Goal: Transaction & Acquisition: Download file/media

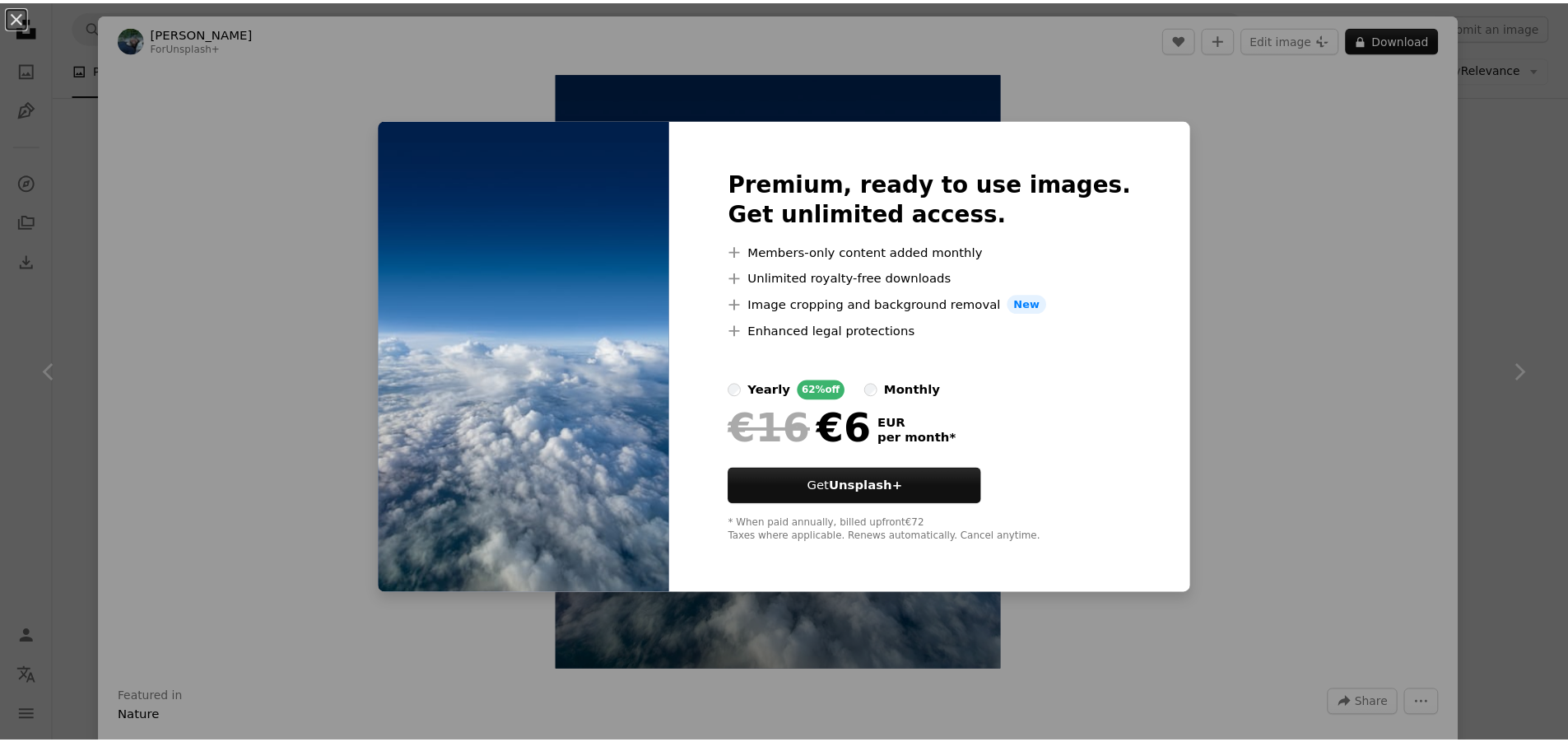
scroll to position [15836, 0]
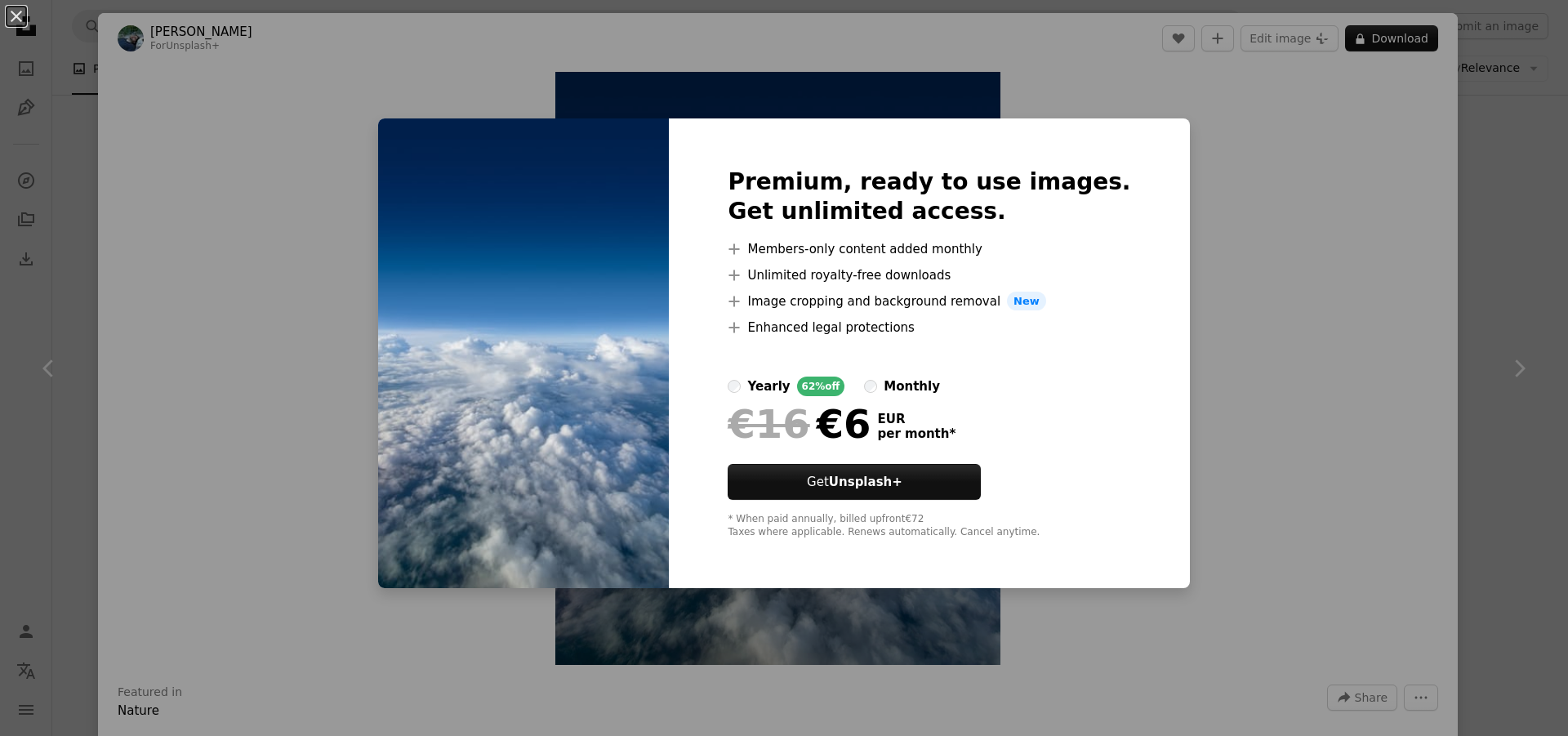
click at [1311, 257] on div "An X shape Premium, ready to use images. Get unlimited access. A plus sign Memb…" at bounding box center [784, 368] width 1568 height 736
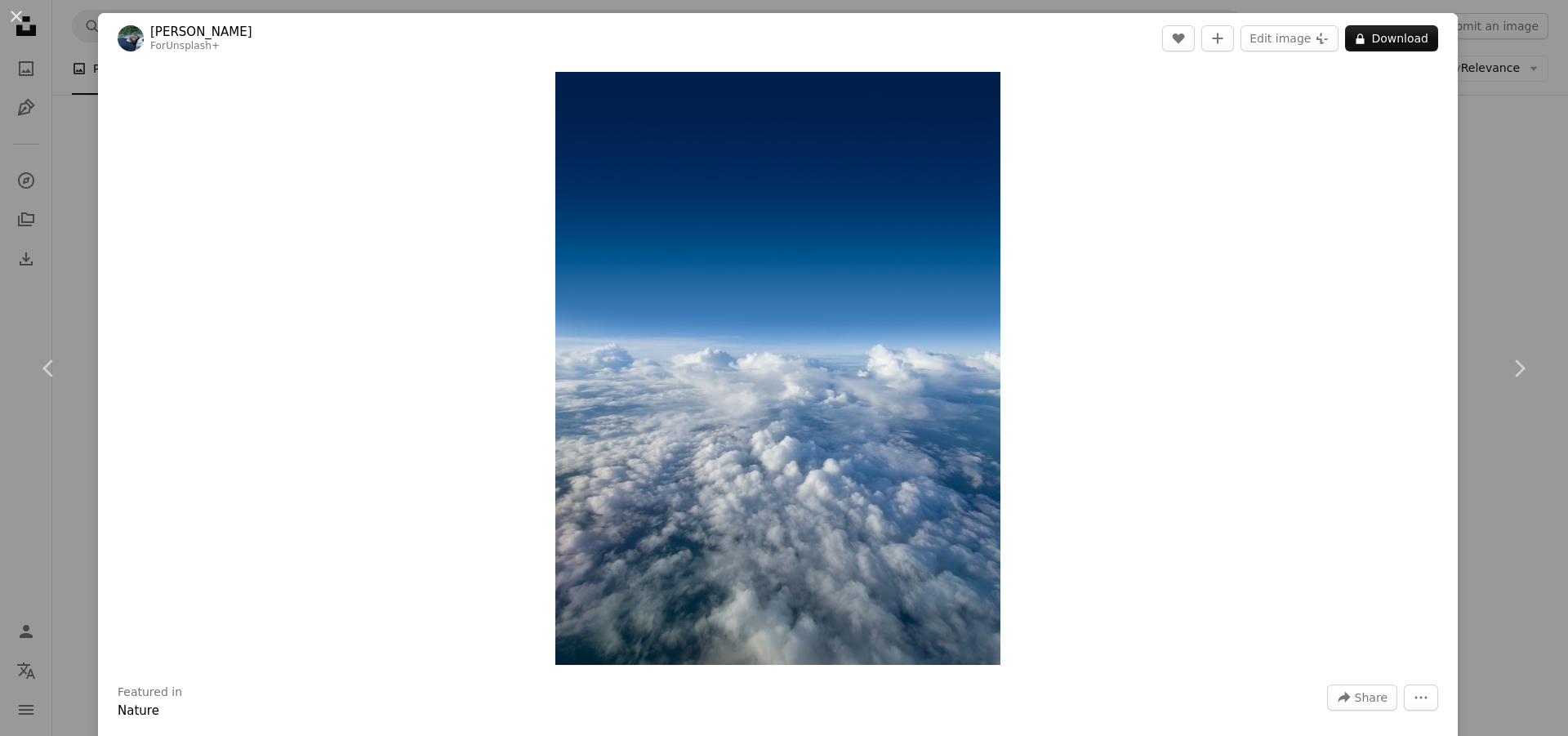
click at [1508, 54] on div "An X shape Chevron left Chevron right [PERSON_NAME] For Unsplash+ A heart A plu…" at bounding box center [784, 368] width 1568 height 736
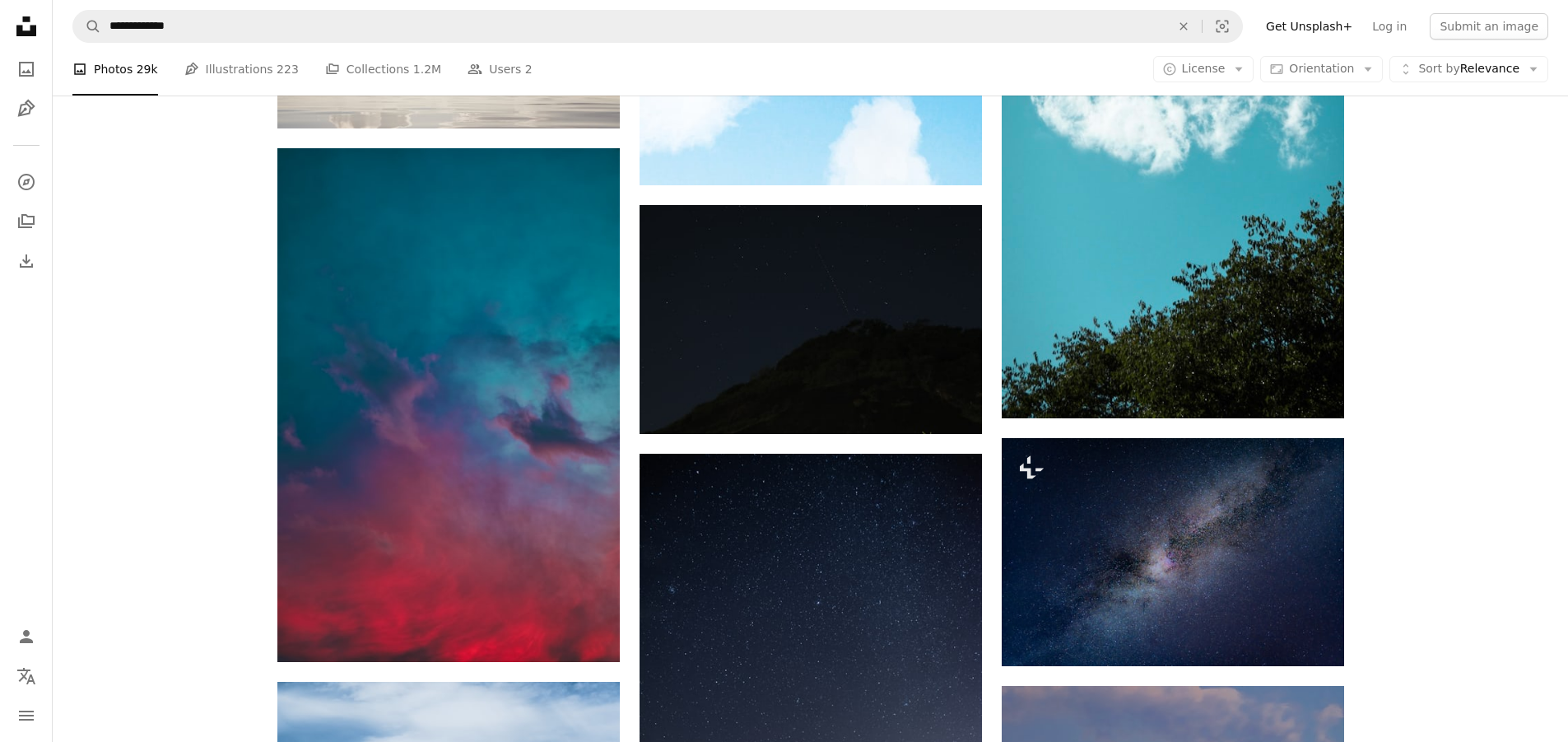
scroll to position [28618, 0]
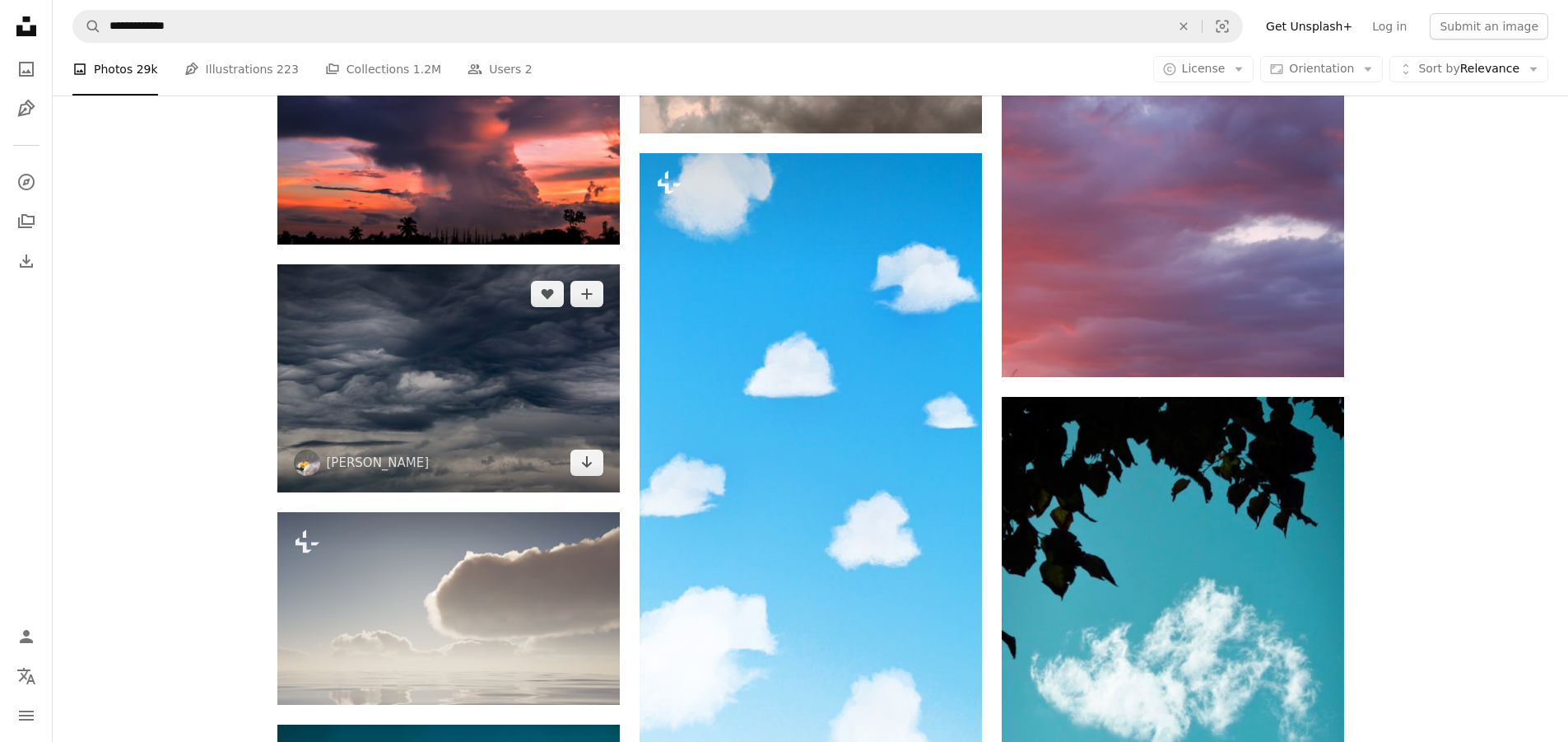
click at [463, 460] on img at bounding box center [448, 378] width 342 height 228
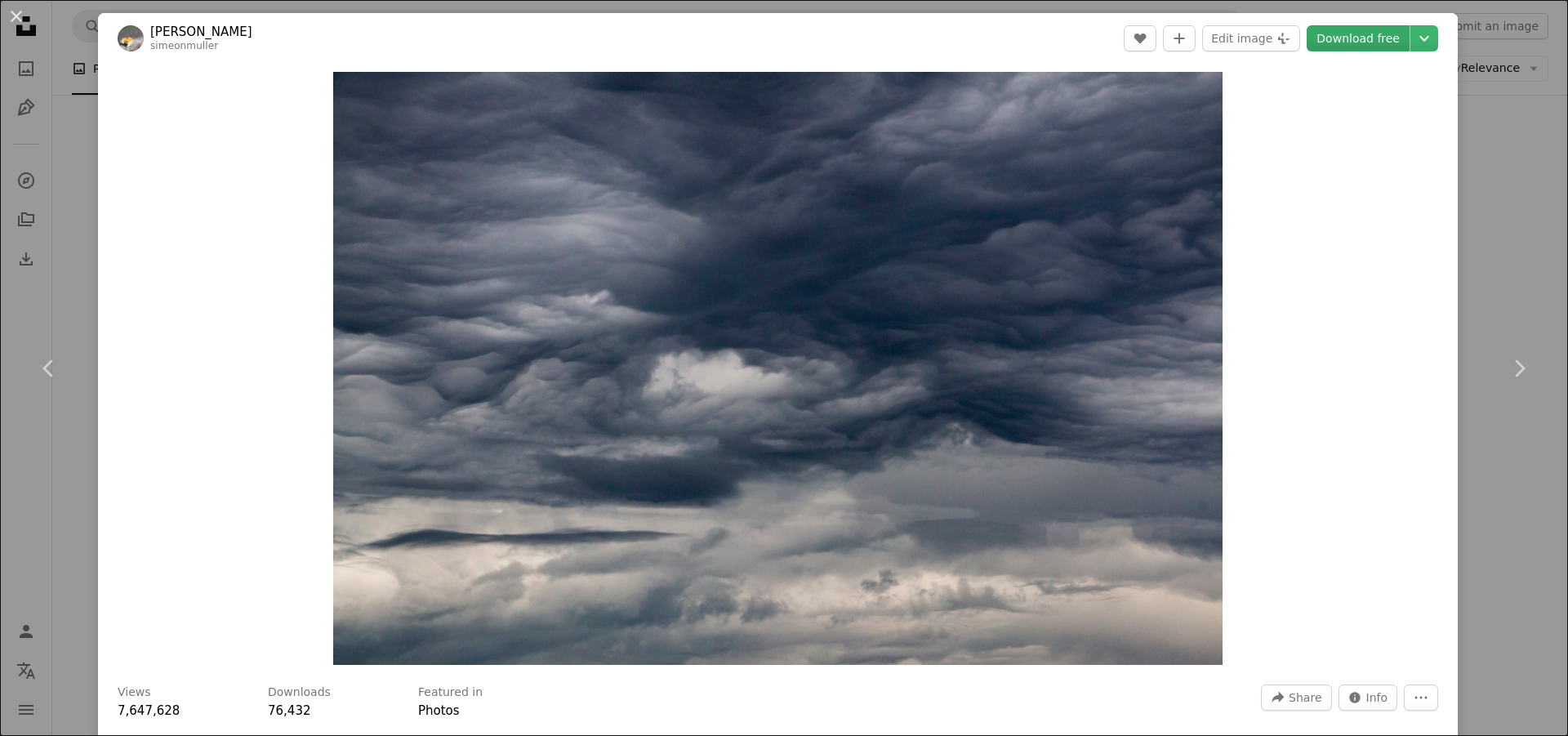
click at [1345, 30] on link "Download free" at bounding box center [1357, 38] width 103 height 26
click at [1520, 197] on div "An X shape Chevron left Chevron right [PERSON_NAME] simeonmuller A heart A plus…" at bounding box center [784, 368] width 1568 height 736
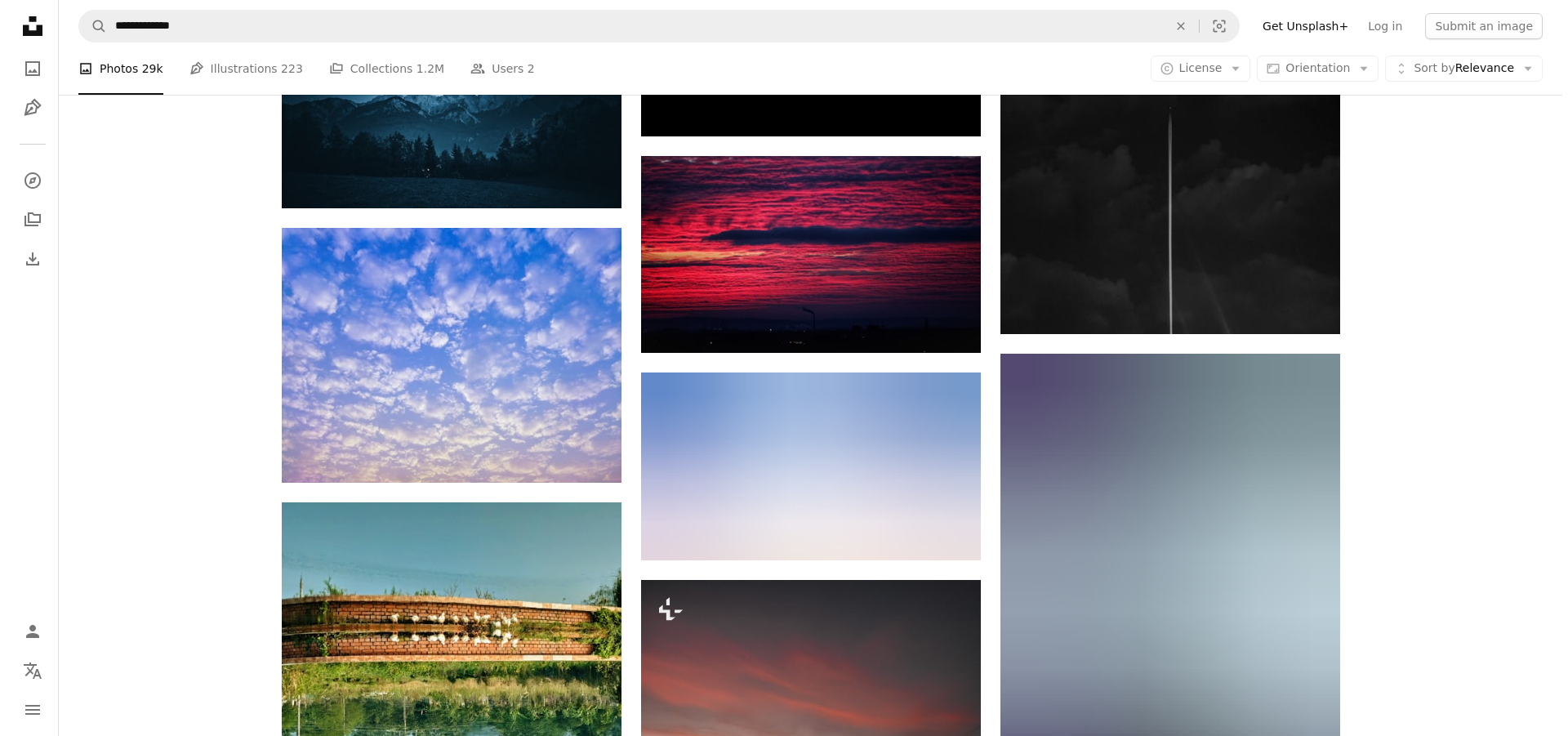
scroll to position [31512, 0]
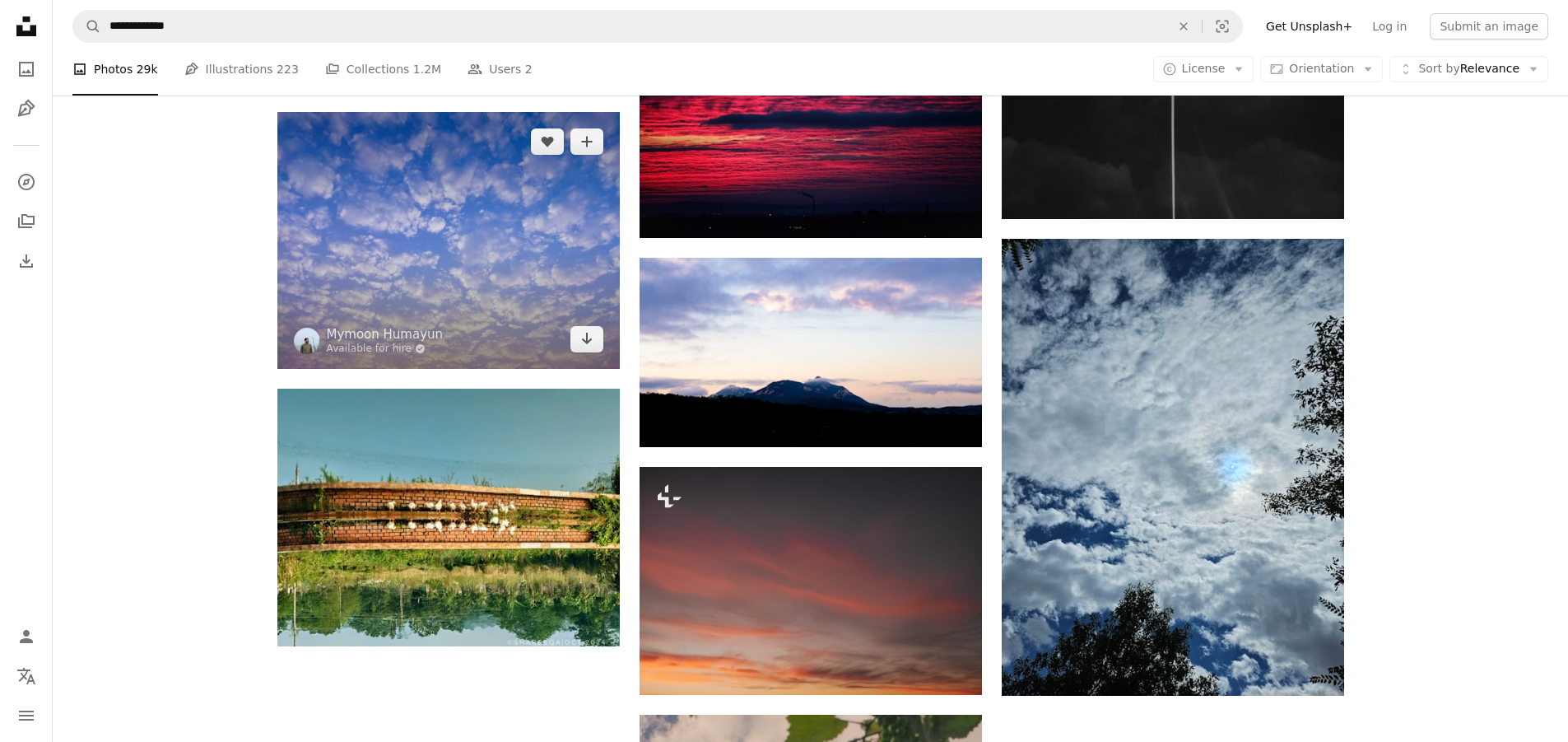
click at [429, 219] on img at bounding box center [448, 240] width 342 height 257
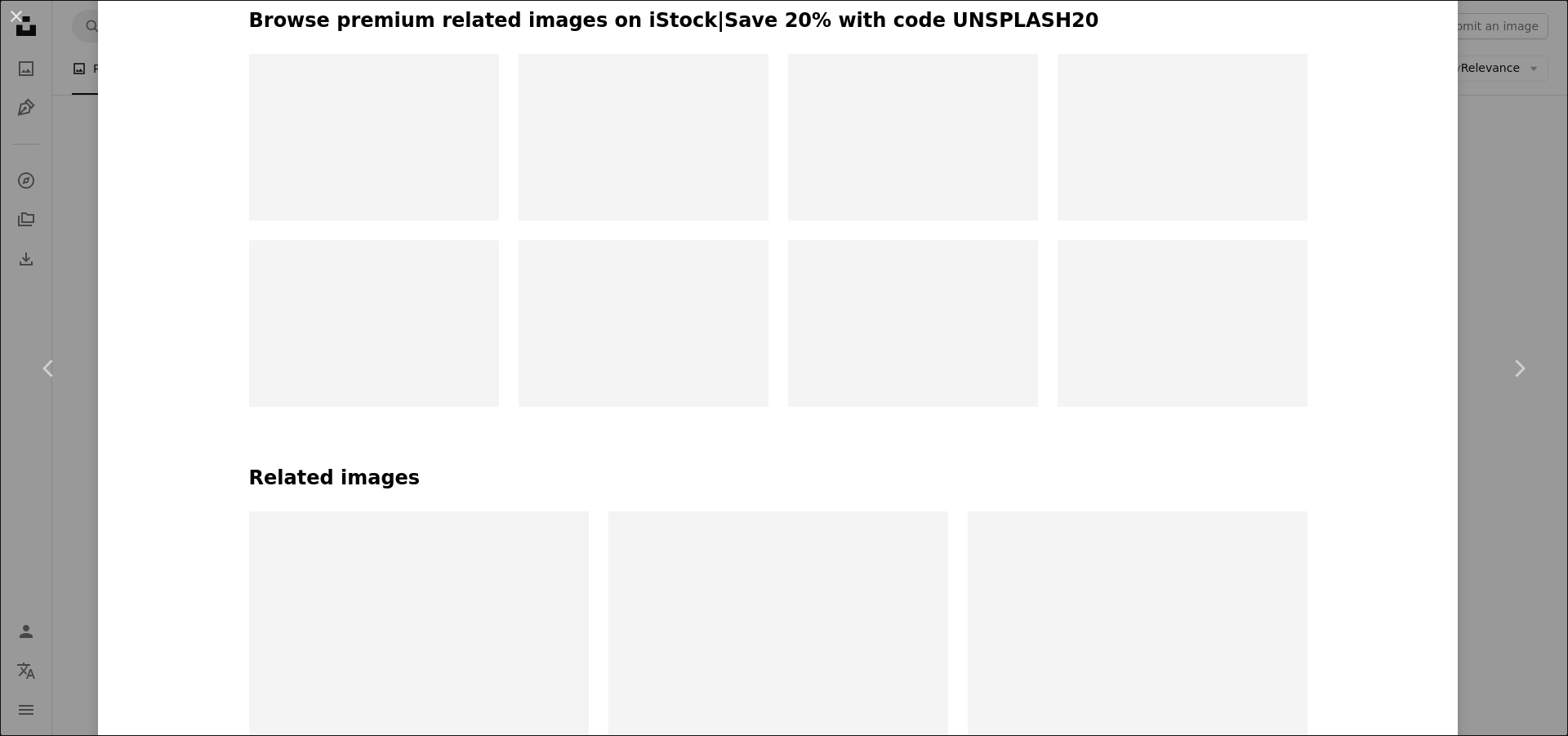
scroll to position [680, 0]
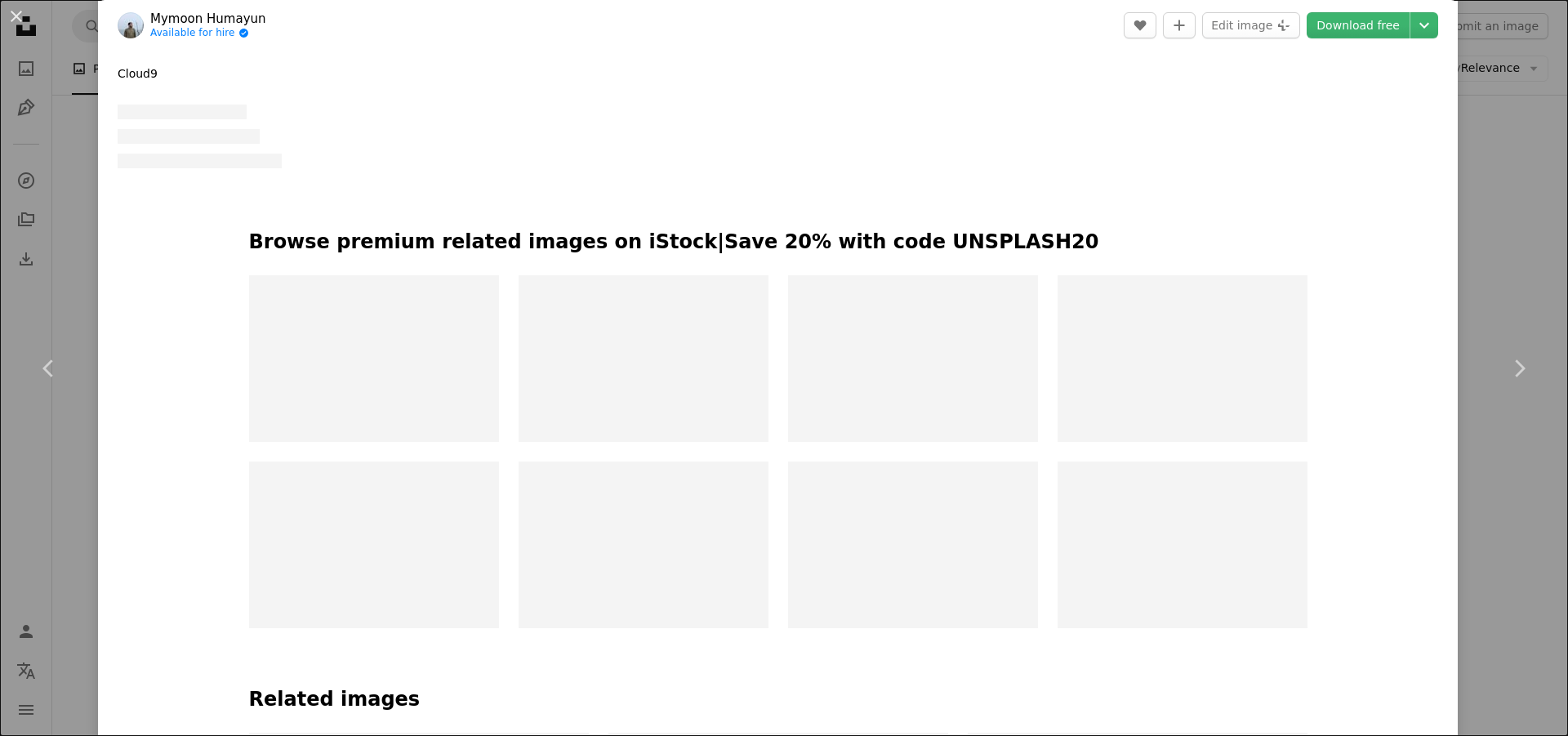
drag, startPoint x: 1549, startPoint y: 111, endPoint x: 1567, endPoint y: 259, distance: 149.1
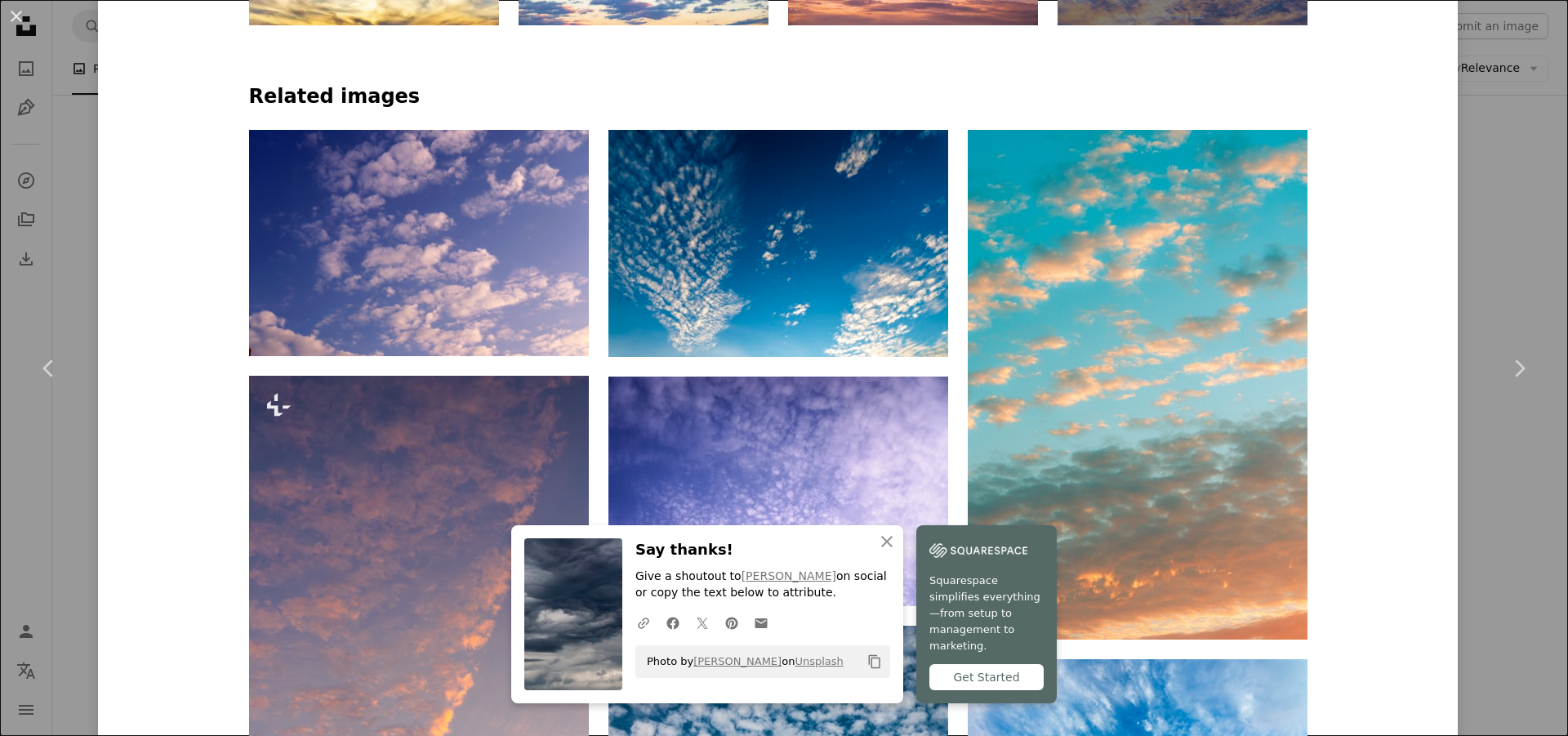
scroll to position [1507, 0]
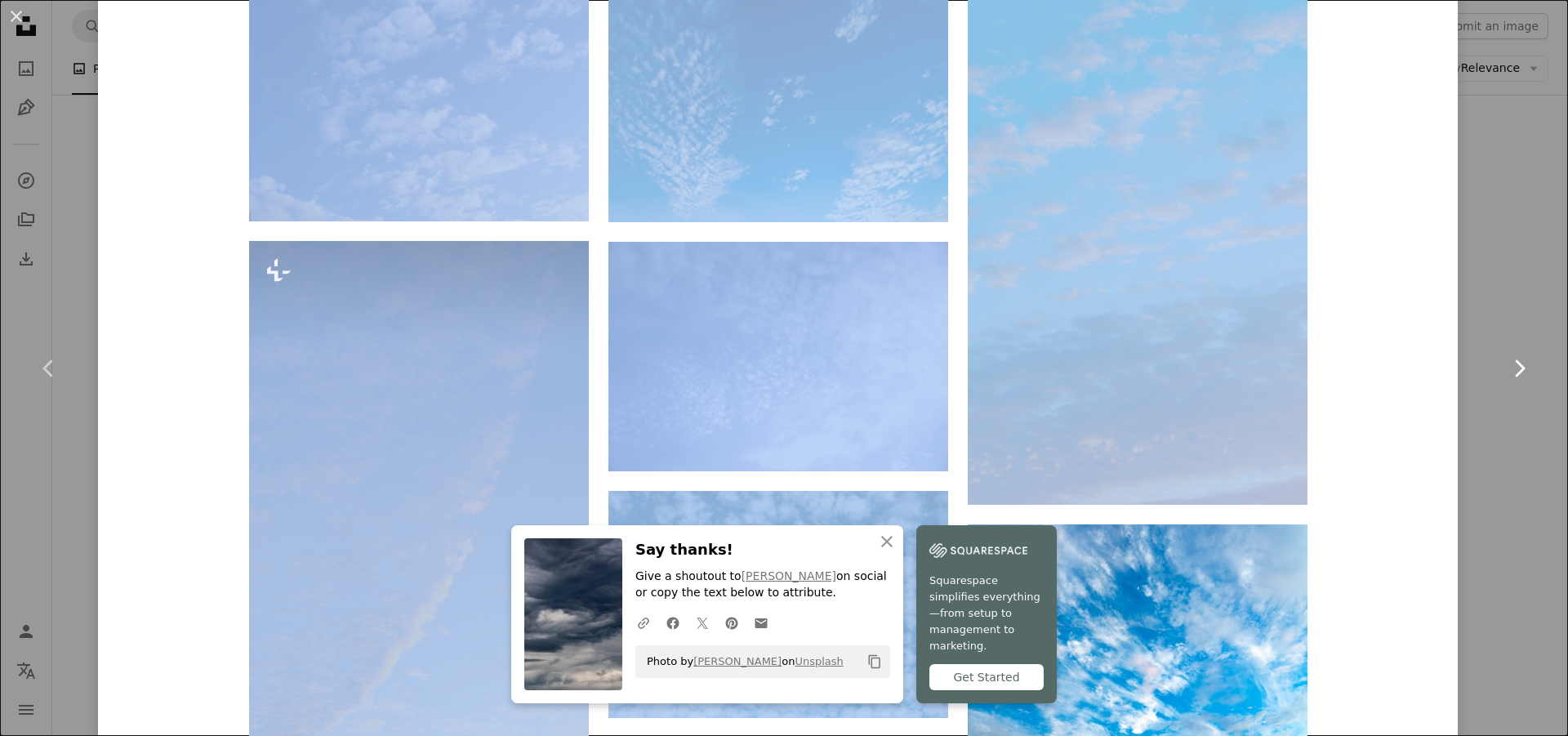
drag, startPoint x: 1538, startPoint y: 247, endPoint x: 1529, endPoint y: 319, distance: 72.6
click at [1529, 319] on div "An X shape Chevron left Chevron right Mymoon Humayun Available for hire A check…" at bounding box center [784, 368] width 1568 height 736
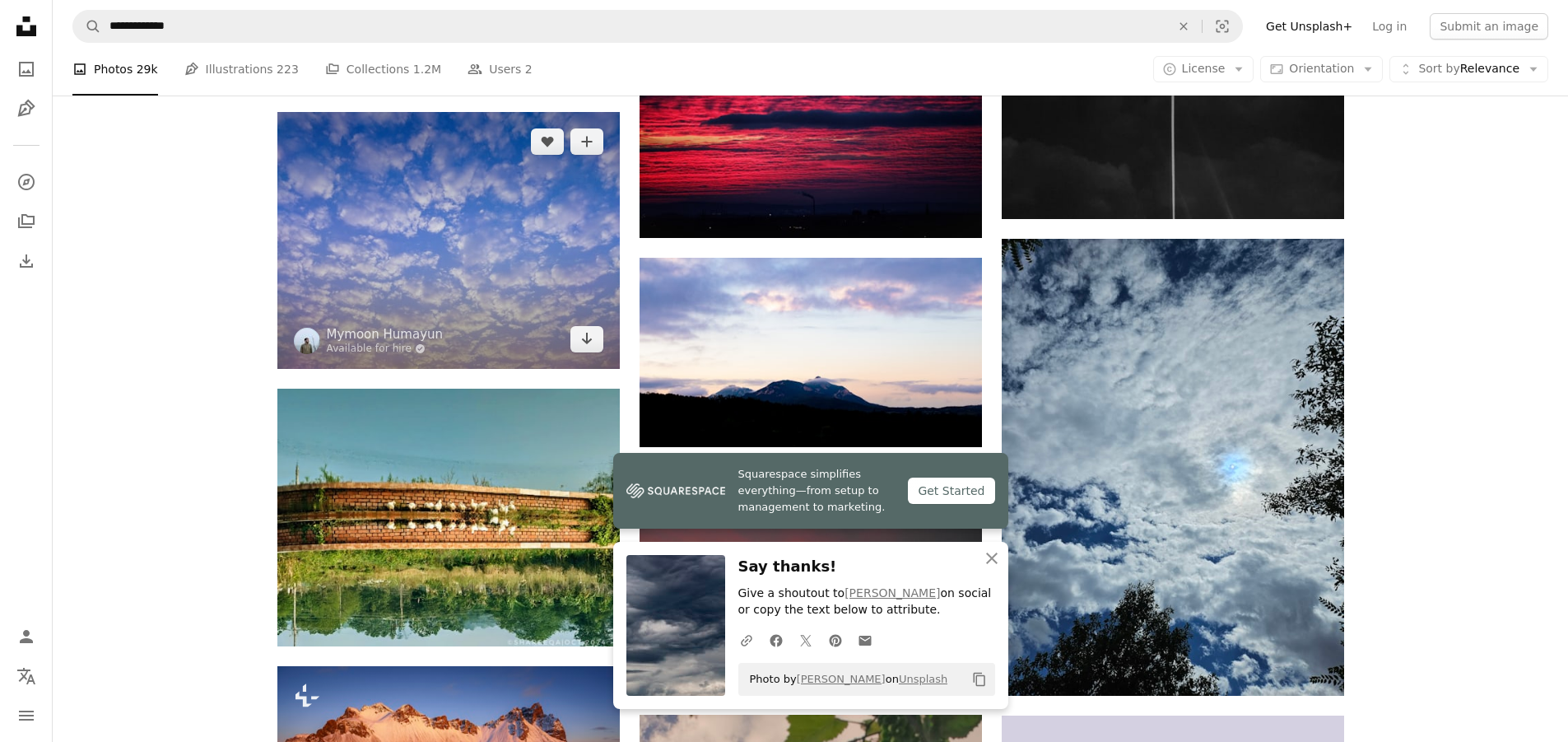
click at [461, 257] on img at bounding box center [448, 240] width 342 height 257
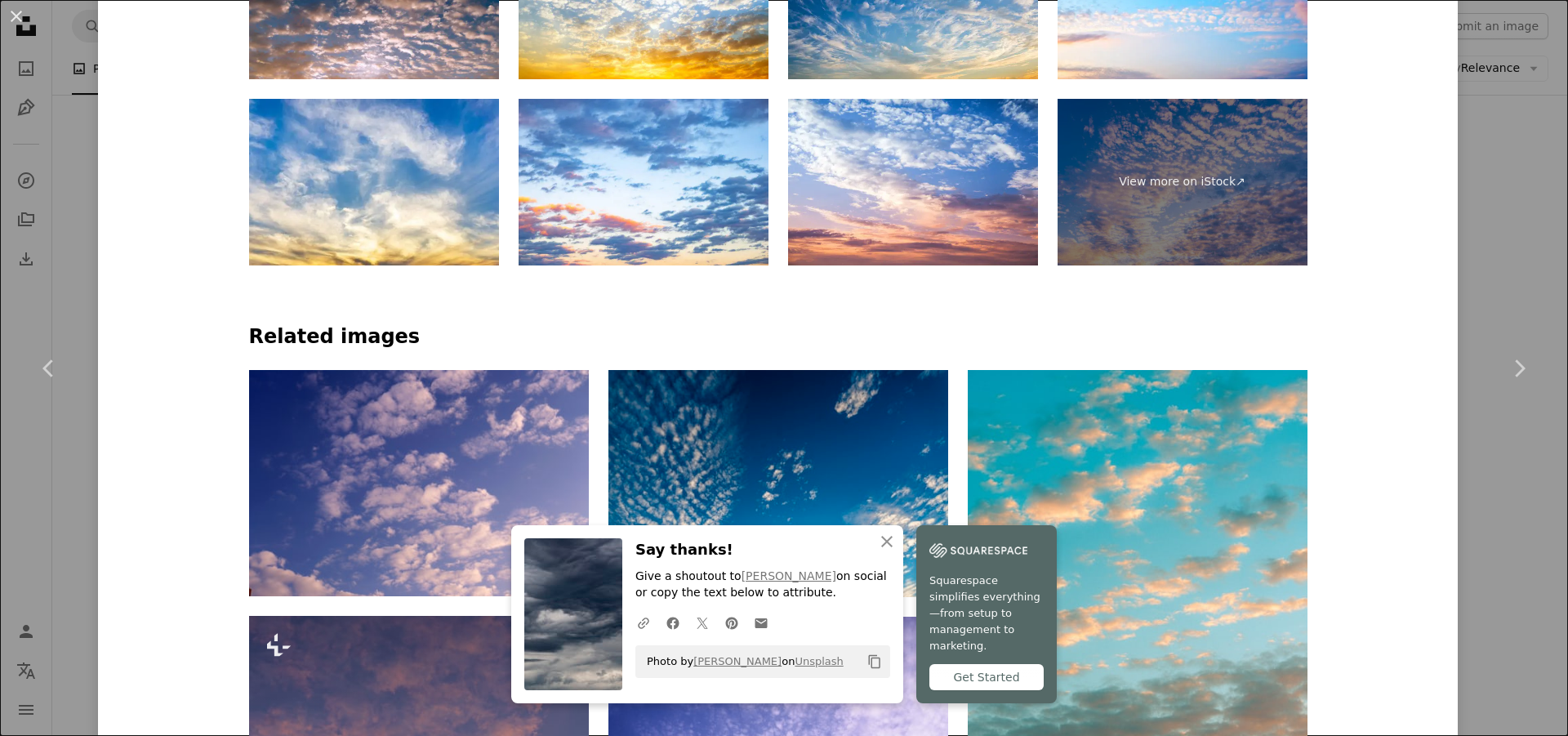
scroll to position [1006, 0]
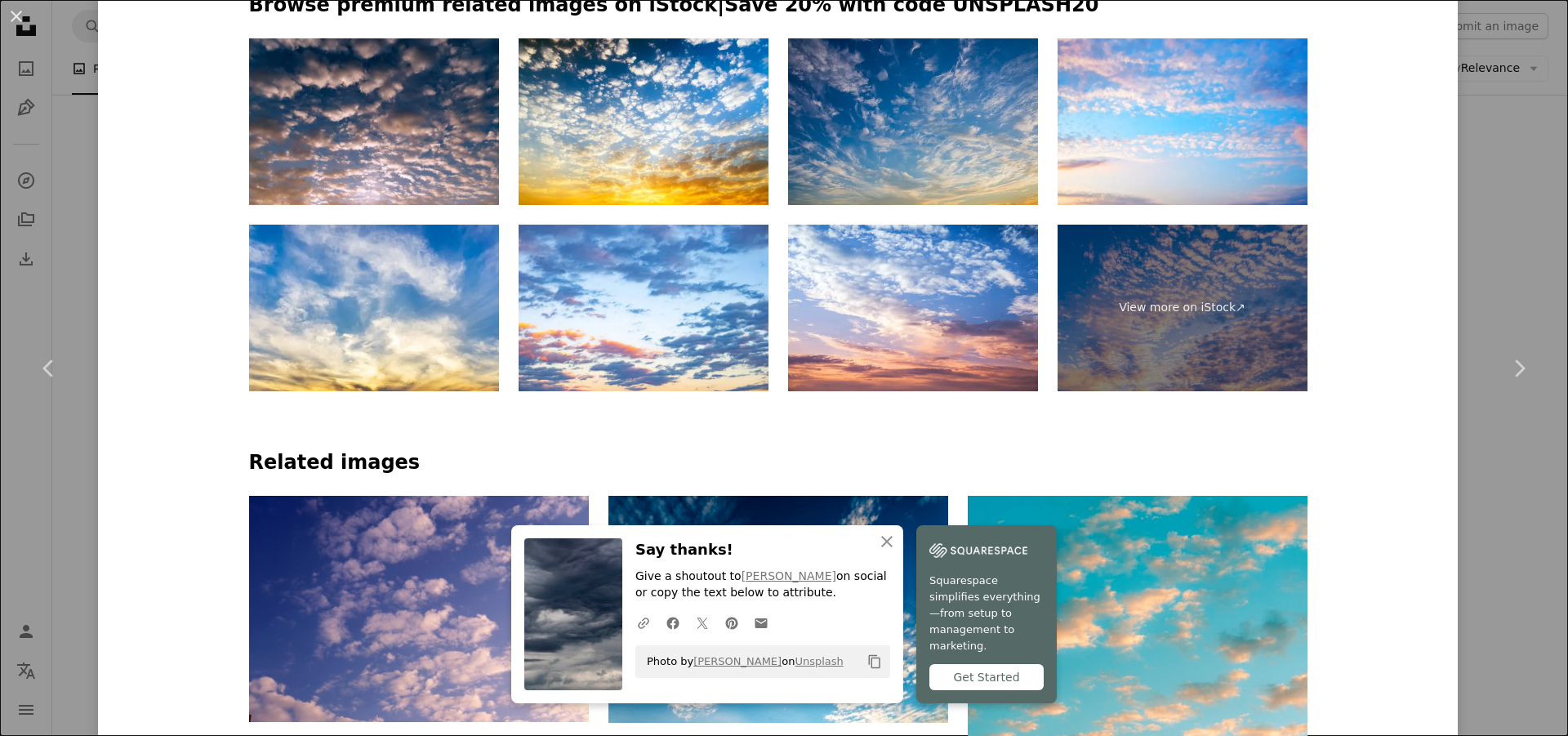
click at [886, 98] on img at bounding box center [912, 121] width 250 height 167
